Goal: Information Seeking & Learning: Check status

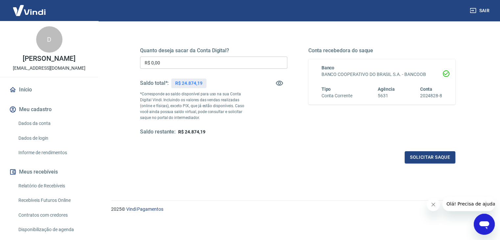
scroll to position [33, 0]
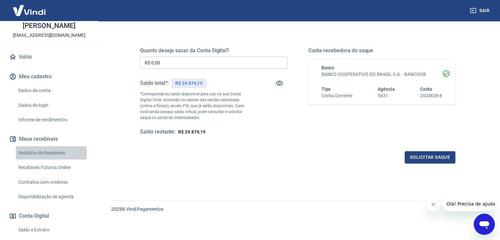
click at [49, 159] on link "Relatório de Recebíveis" at bounding box center [53, 152] width 75 height 13
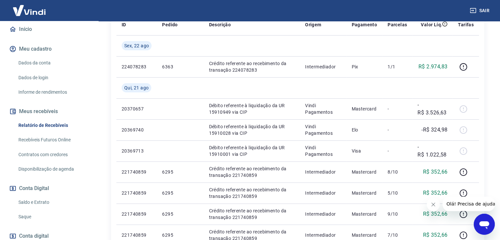
scroll to position [99, 0]
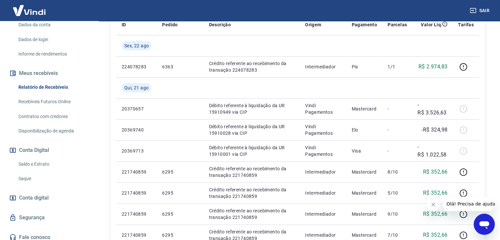
click at [39, 171] on link "Saldo e Extrato" at bounding box center [53, 163] width 75 height 13
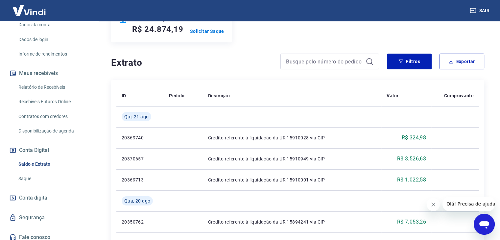
scroll to position [66, 0]
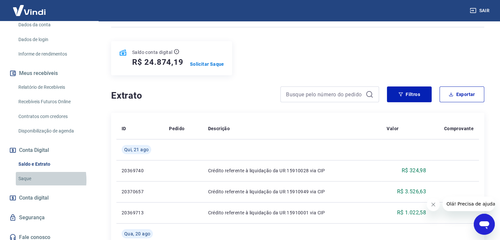
click at [28, 185] on link "Saque" at bounding box center [53, 178] width 75 height 13
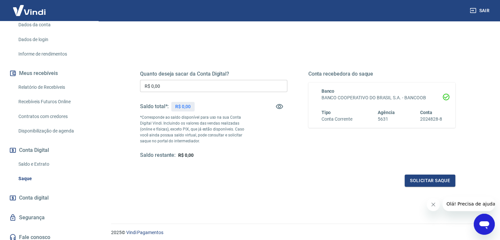
scroll to position [66, 0]
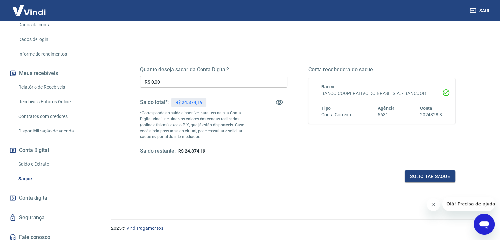
click at [31, 171] on link "Saldo e Extrato" at bounding box center [53, 163] width 75 height 13
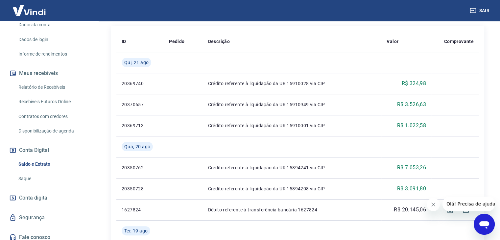
scroll to position [164, 0]
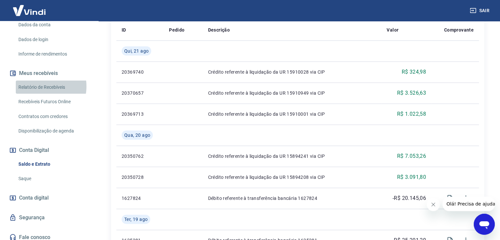
click at [40, 93] on link "Relatório de Recebíveis" at bounding box center [53, 86] width 75 height 13
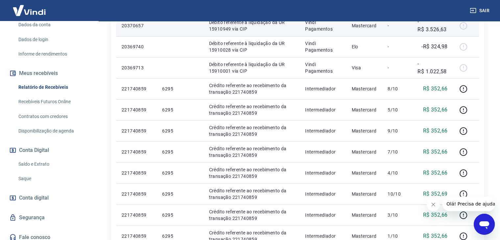
scroll to position [230, 0]
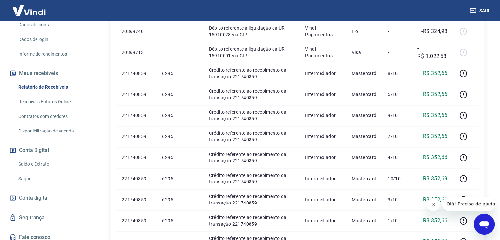
click at [437, 207] on button "Fechar mensagem da empresa" at bounding box center [432, 204] width 13 height 13
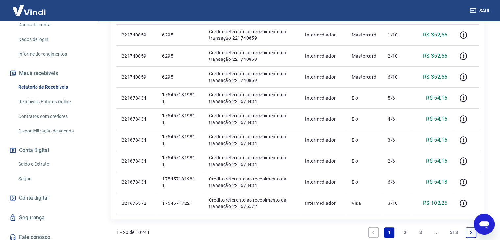
scroll to position [427, 0]
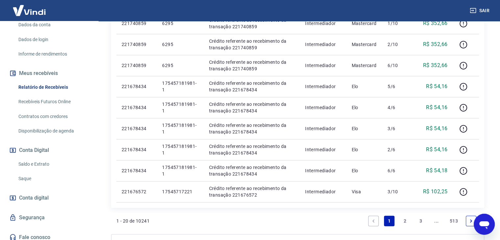
click at [403, 220] on link "2" at bounding box center [405, 221] width 11 height 11
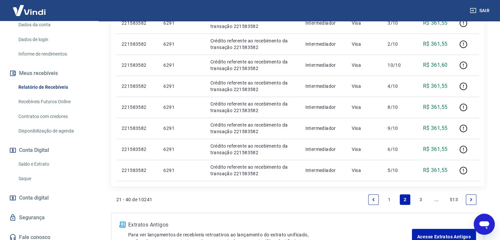
scroll to position [460, 0]
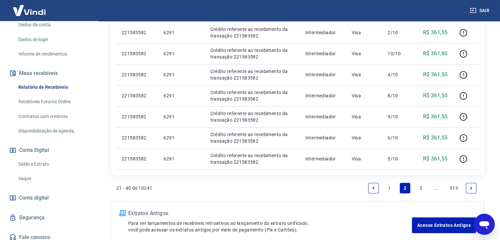
click at [421, 189] on link "3" at bounding box center [420, 188] width 11 height 11
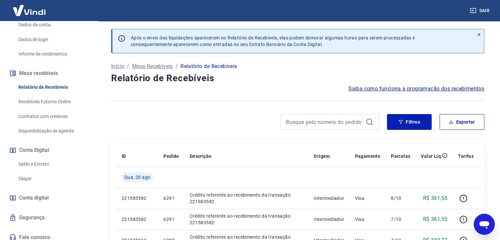
click at [46, 171] on link "Saldo e Extrato" at bounding box center [53, 163] width 75 height 13
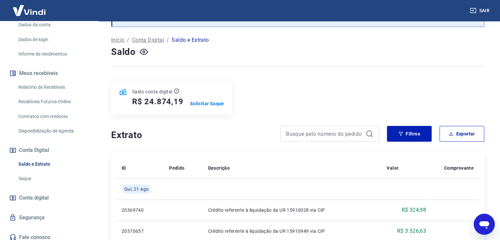
scroll to position [110, 0]
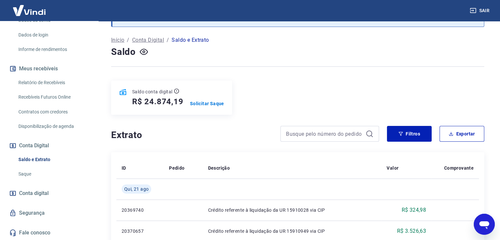
click at [40, 83] on link "Relatório de Recebíveis" at bounding box center [53, 82] width 75 height 13
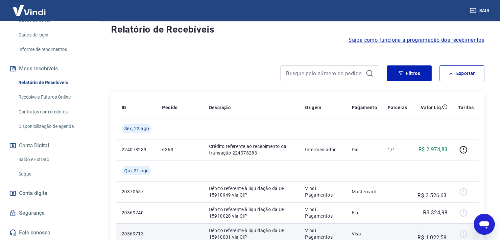
scroll to position [33, 0]
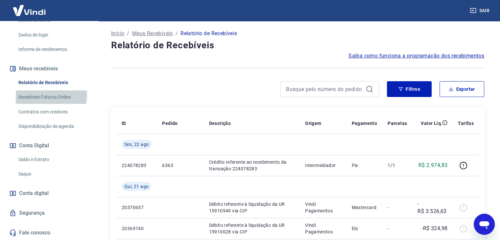
click at [51, 95] on link "Recebíveis Futuros Online" at bounding box center [53, 96] width 75 height 13
